Goal: Navigation & Orientation: Find specific page/section

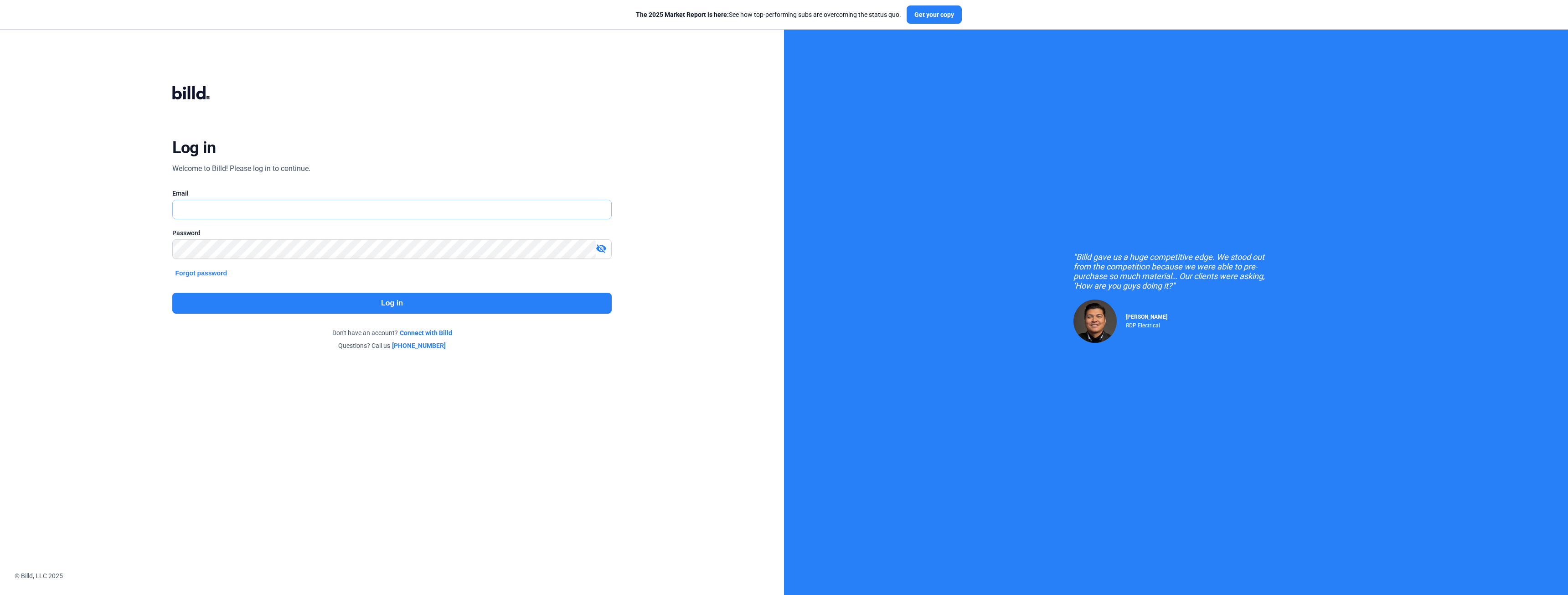
click at [285, 212] on input "text" at bounding box center [387, 209] width 427 height 19
type input "[EMAIL_ADDRESS][DOMAIN_NAME]"
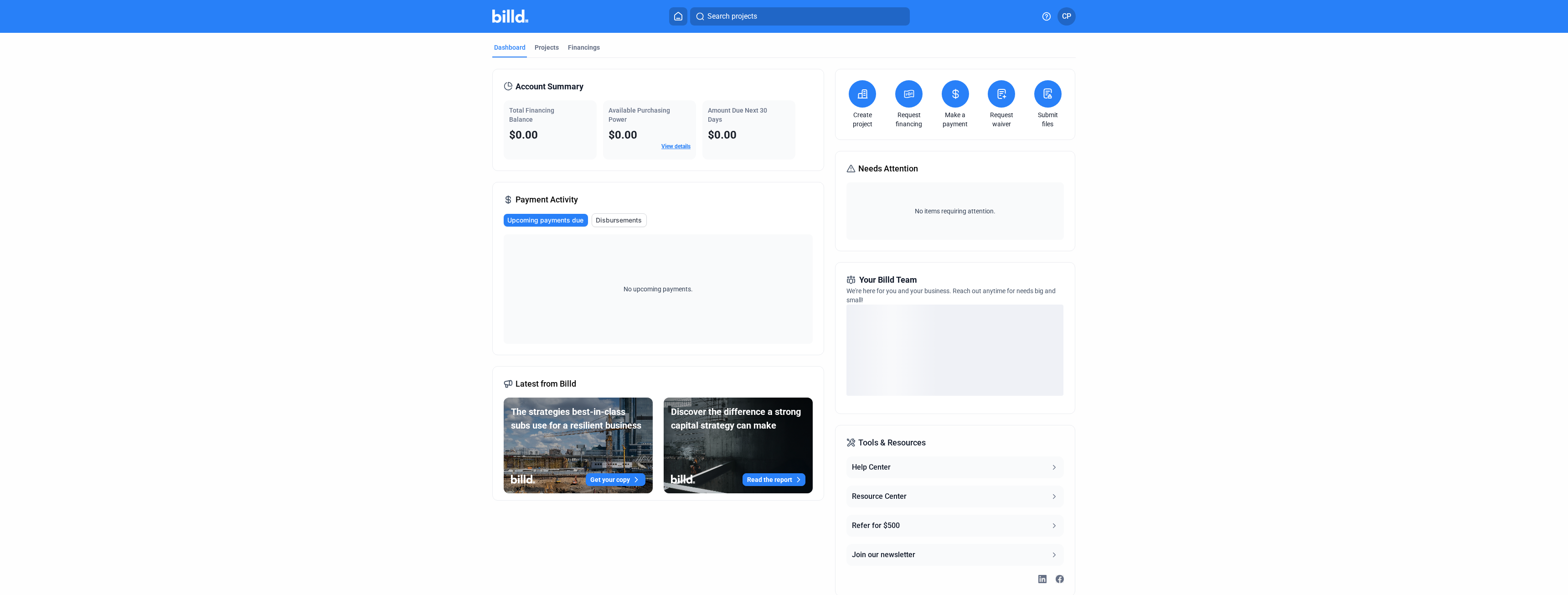
click at [676, 144] on link "View details" at bounding box center [676, 146] width 29 height 6
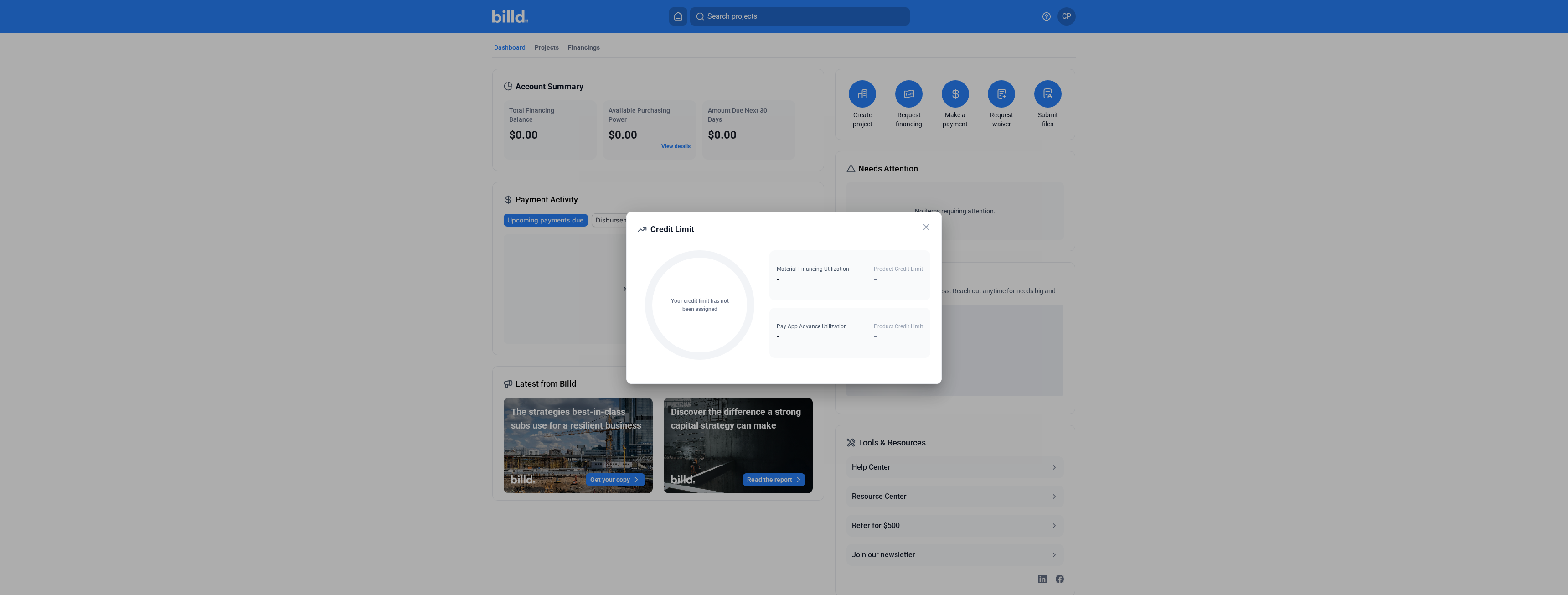
click at [925, 229] on icon at bounding box center [926, 227] width 11 height 11
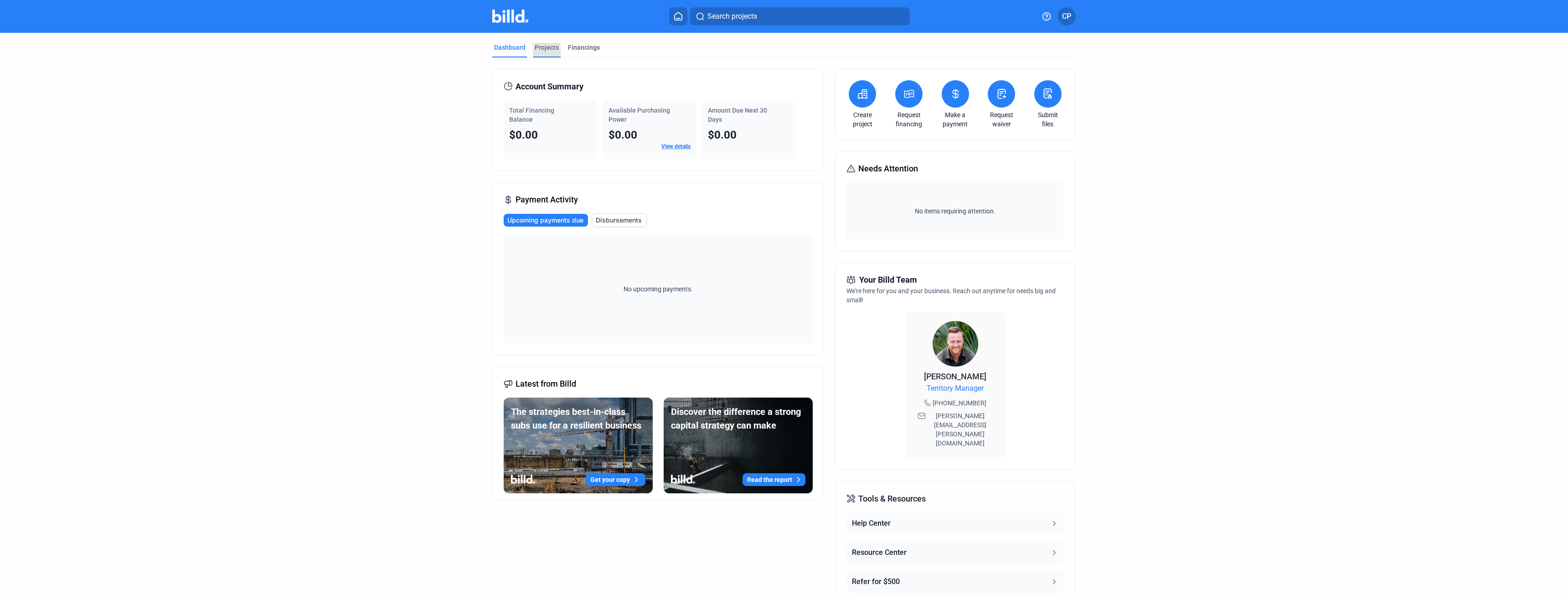
click at [551, 46] on div "Projects" at bounding box center [547, 47] width 24 height 9
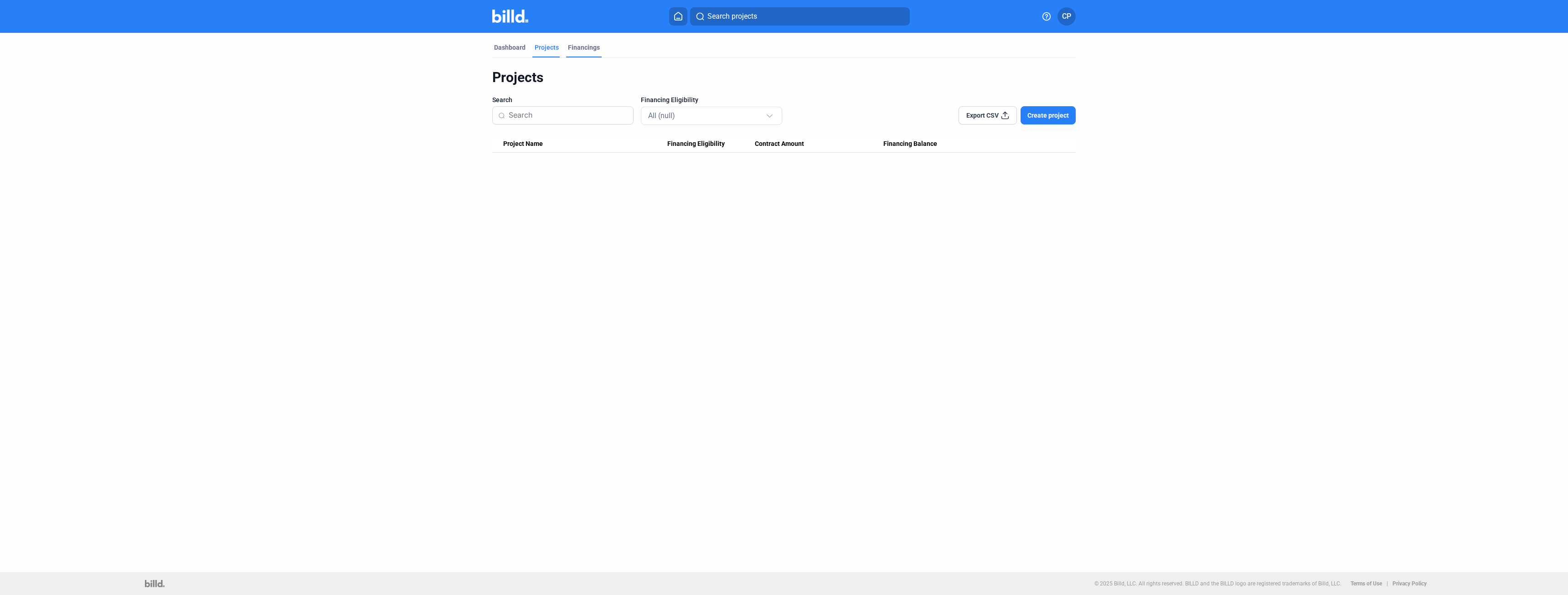
click at [584, 46] on div "Financings" at bounding box center [584, 47] width 32 height 9
click at [516, 47] on div "Dashboard" at bounding box center [510, 47] width 32 height 9
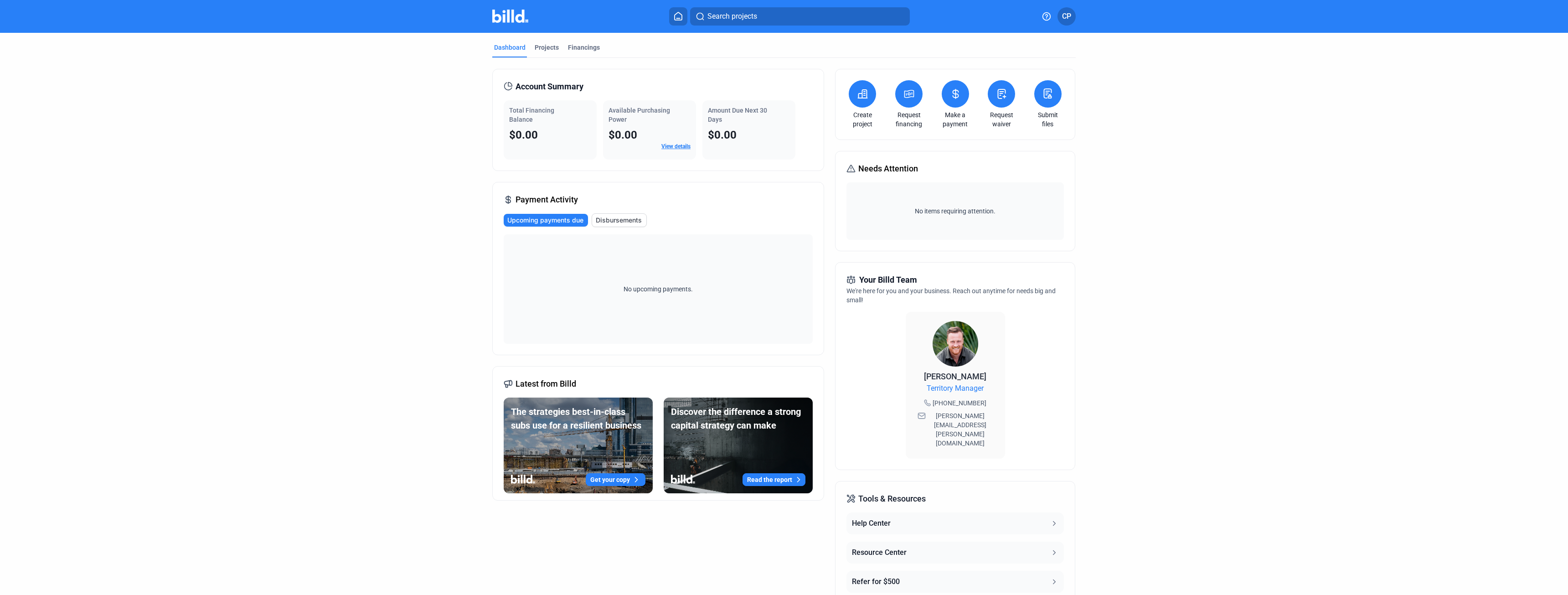
click at [677, 146] on link "View details" at bounding box center [676, 146] width 29 height 6
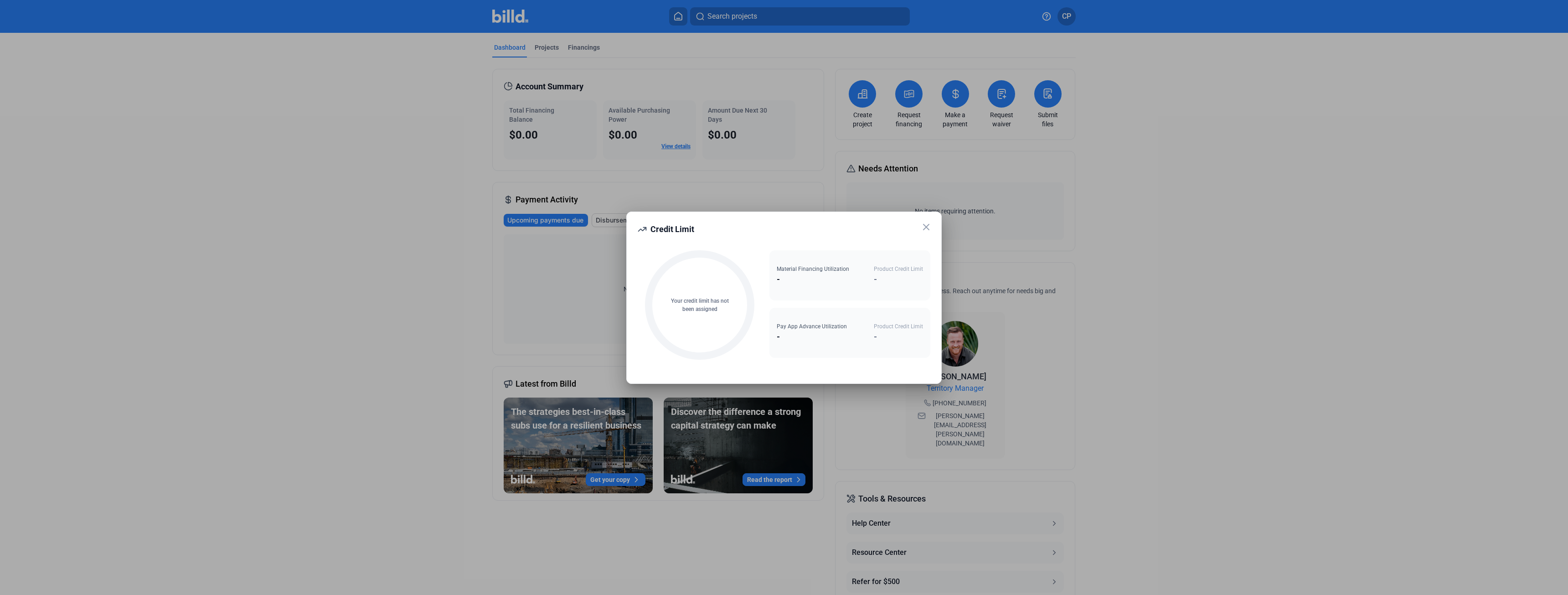
click at [930, 227] on icon at bounding box center [926, 227] width 11 height 11
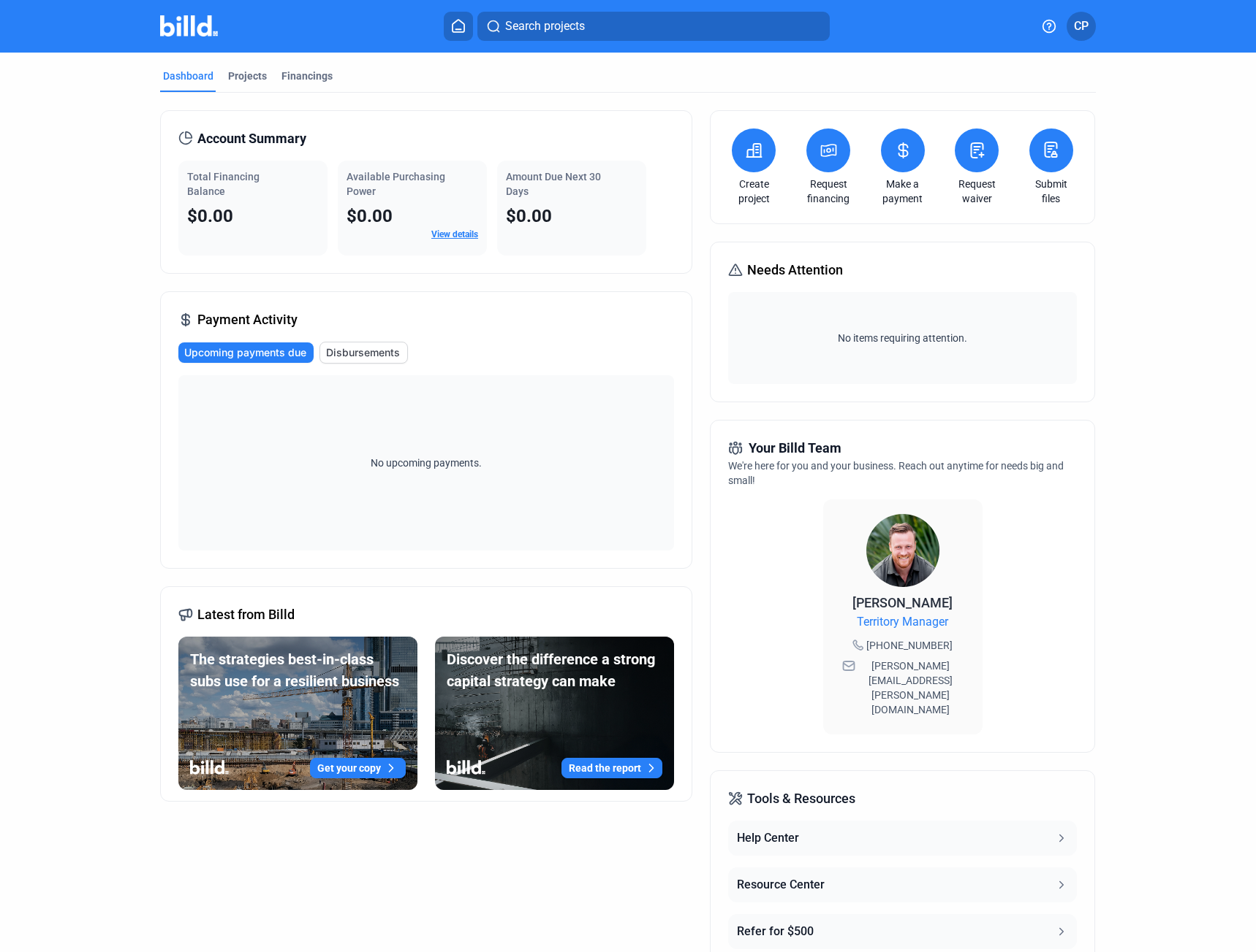
click at [450, 232] on link "View details" at bounding box center [455, 234] width 47 height 10
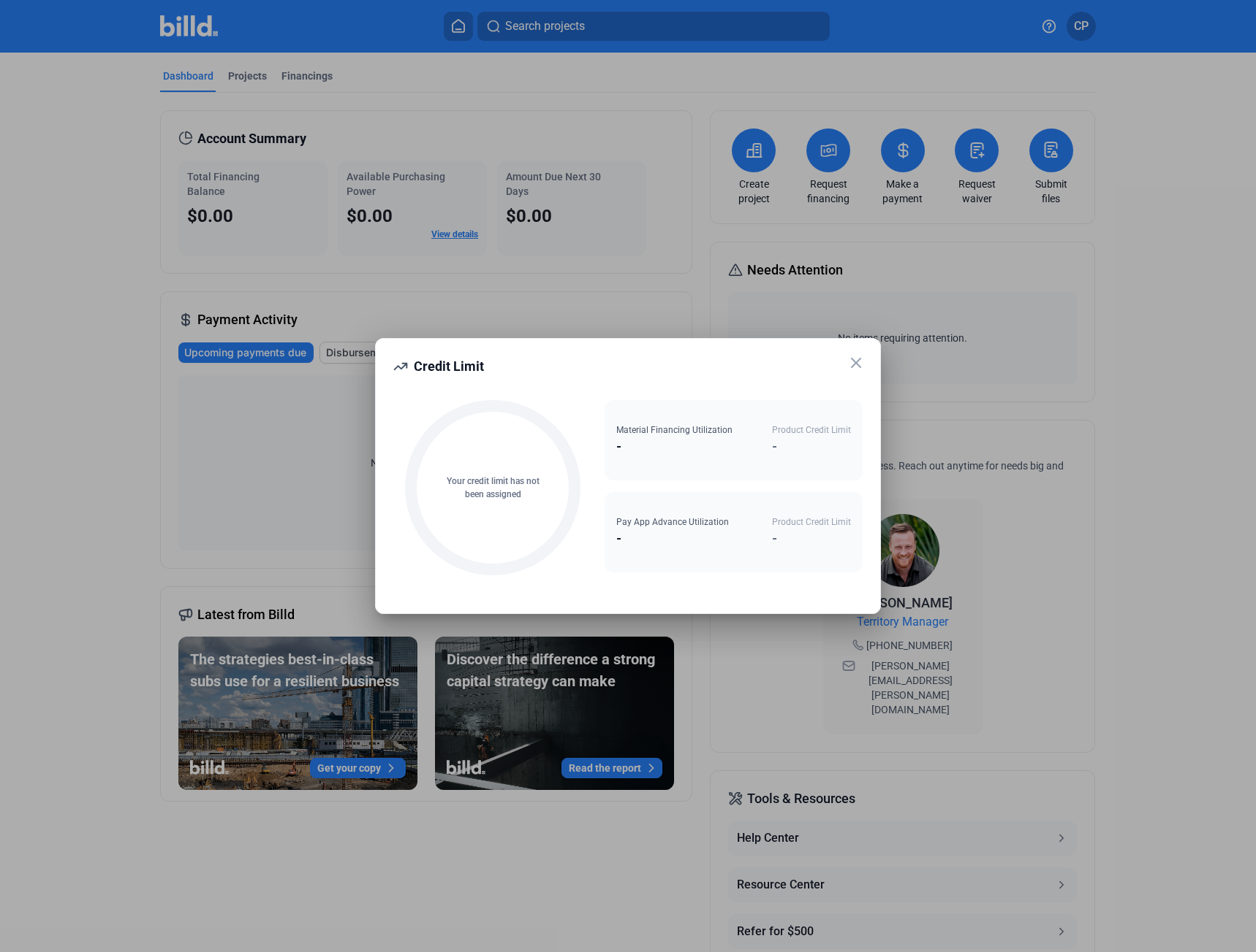
click at [857, 365] on icon at bounding box center [855, 363] width 9 height 9
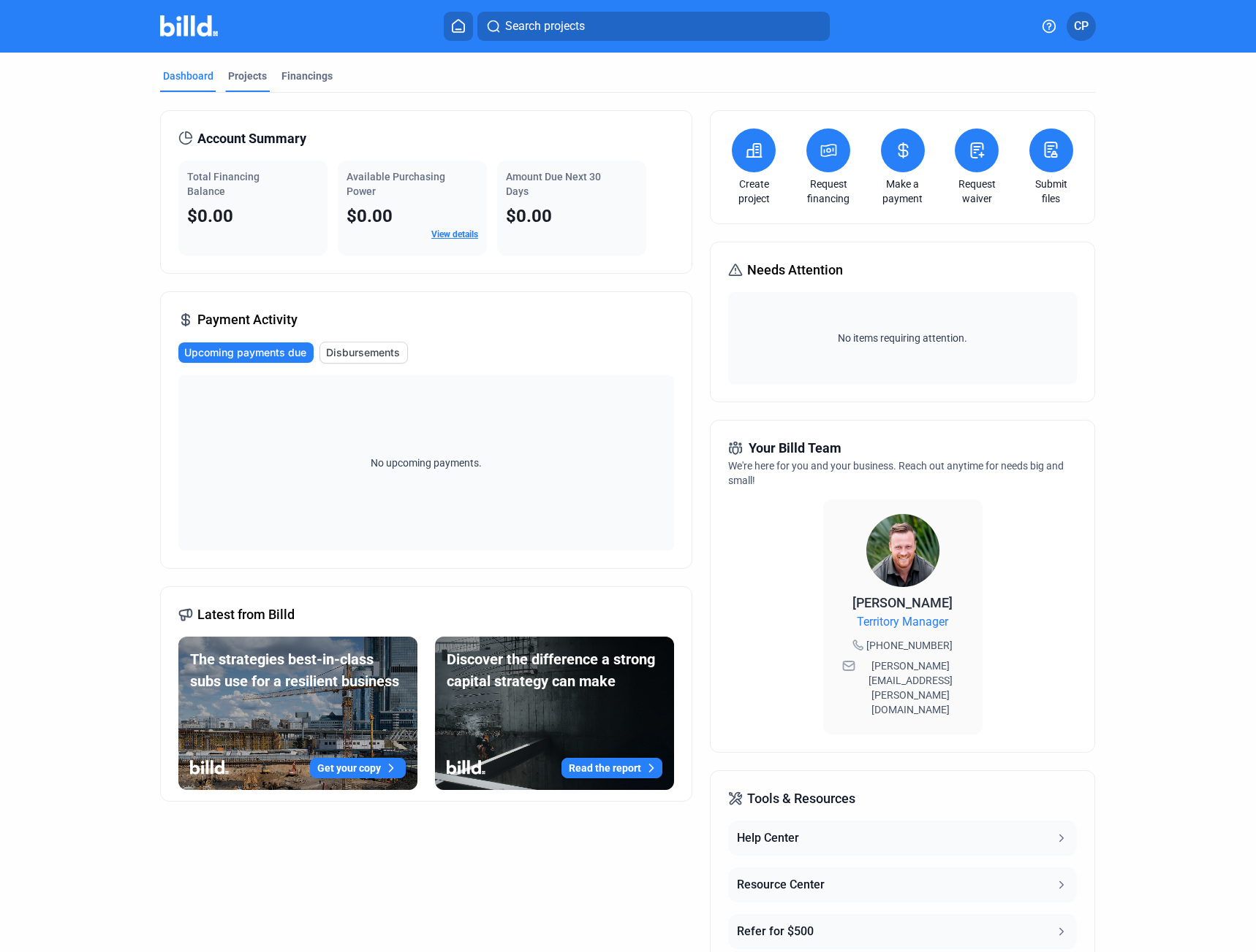
drag, startPoint x: 223, startPoint y: 71, endPoint x: 252, endPoint y: 71, distance: 29.0
click at [228, 71] on div "Projects" at bounding box center [248, 75] width 39 height 15
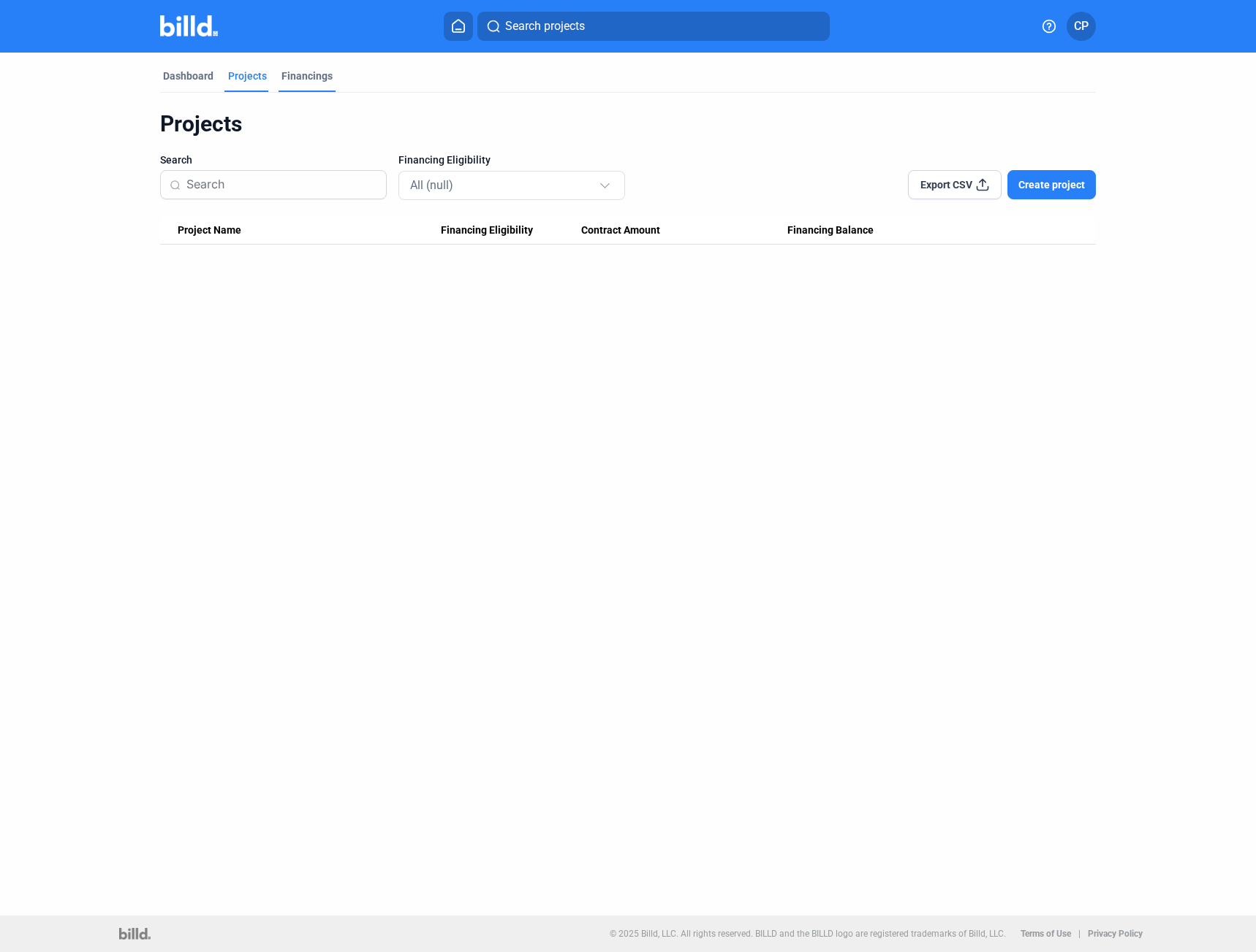
click at [296, 71] on div "Financings" at bounding box center [306, 75] width 51 height 15
